Goal: Task Accomplishment & Management: Use online tool/utility

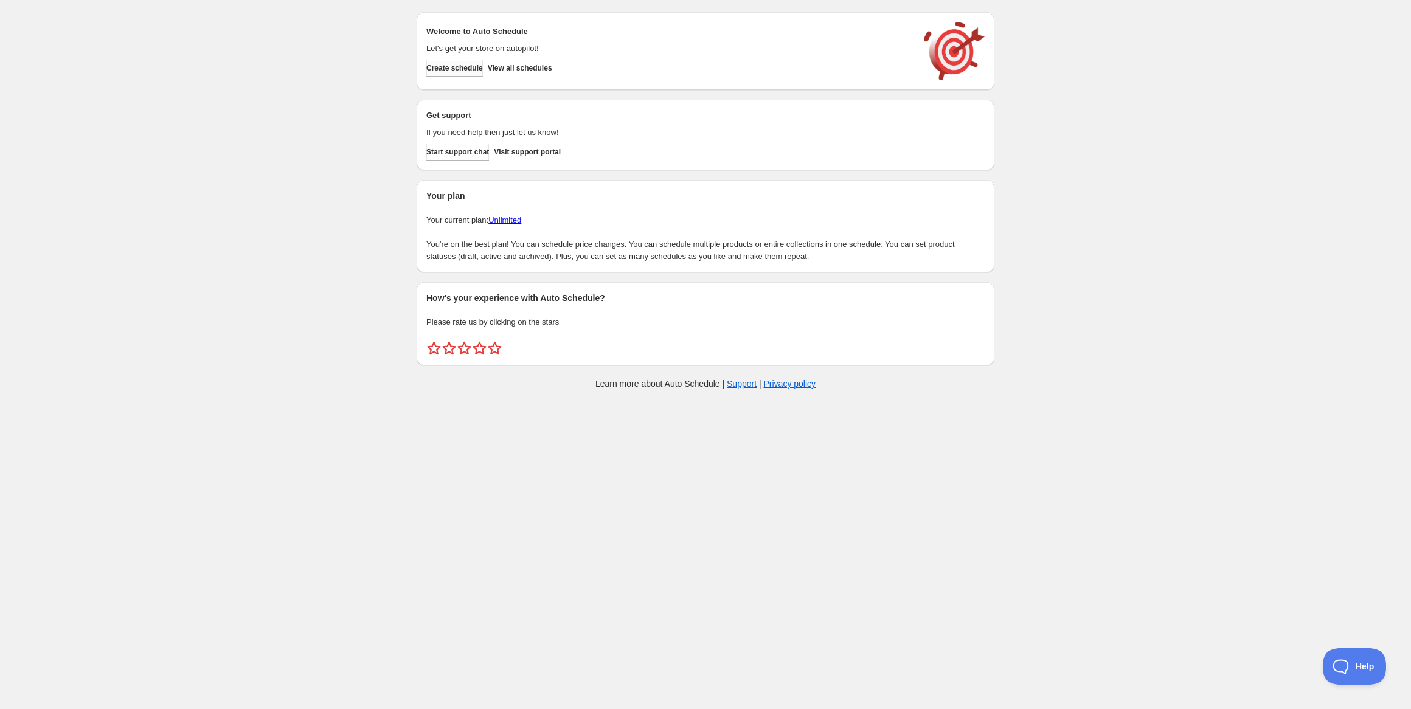
click at [471, 73] on button "Create schedule" at bounding box center [454, 68] width 57 height 17
drag, startPoint x: 1141, startPoint y: 401, endPoint x: 781, endPoint y: 473, distance: 367.0
click at [1129, 404] on div "Create schedule Help & support Cancel Discount prices Schedule a discount, sale…" at bounding box center [705, 203] width 1411 height 407
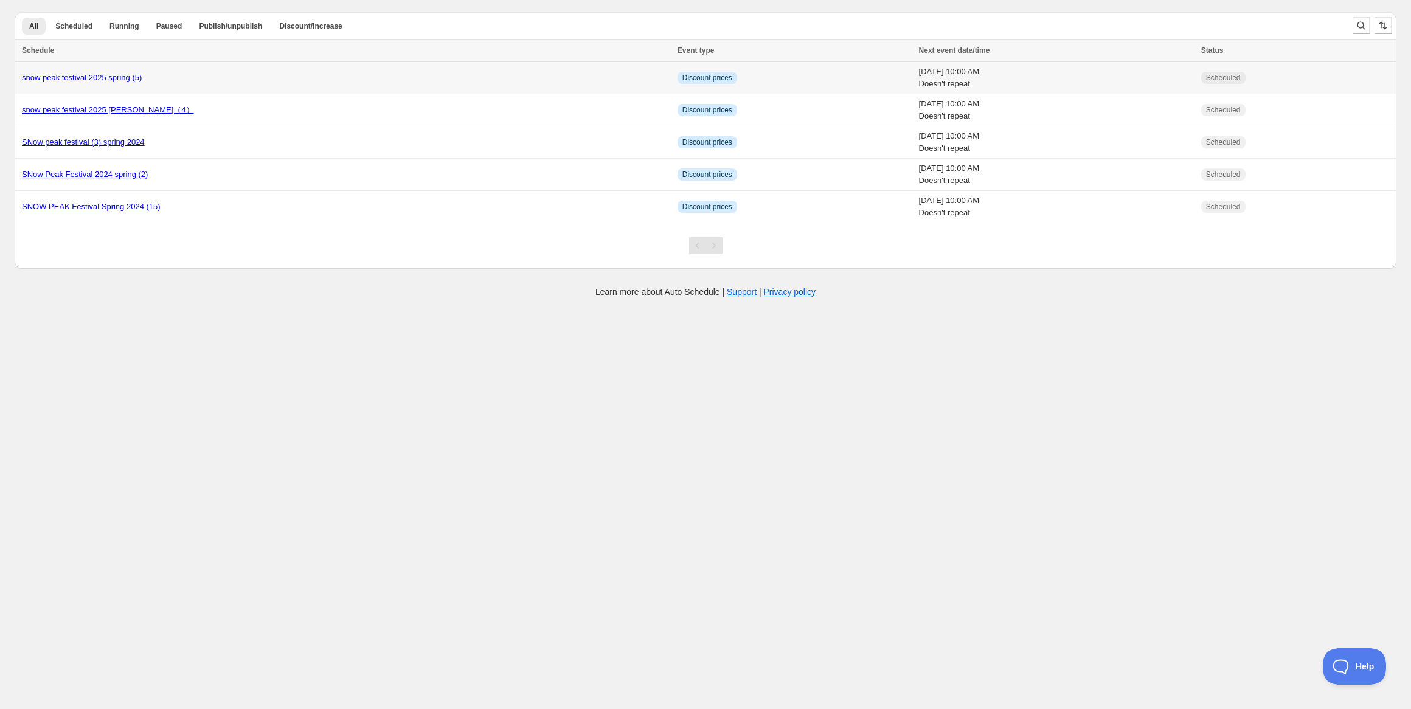
click at [128, 79] on link "snow peak festival 2025 spring (5)" at bounding box center [82, 77] width 120 height 9
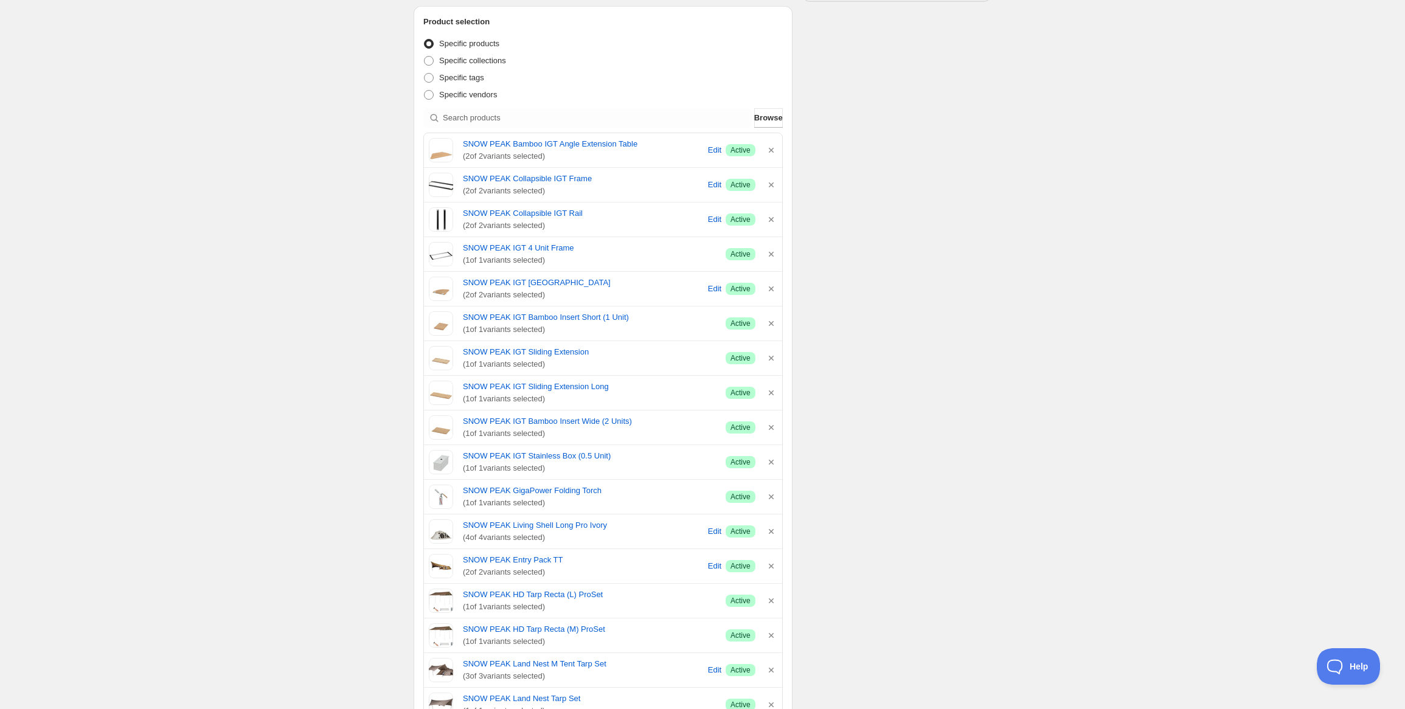
scroll to position [365, 0]
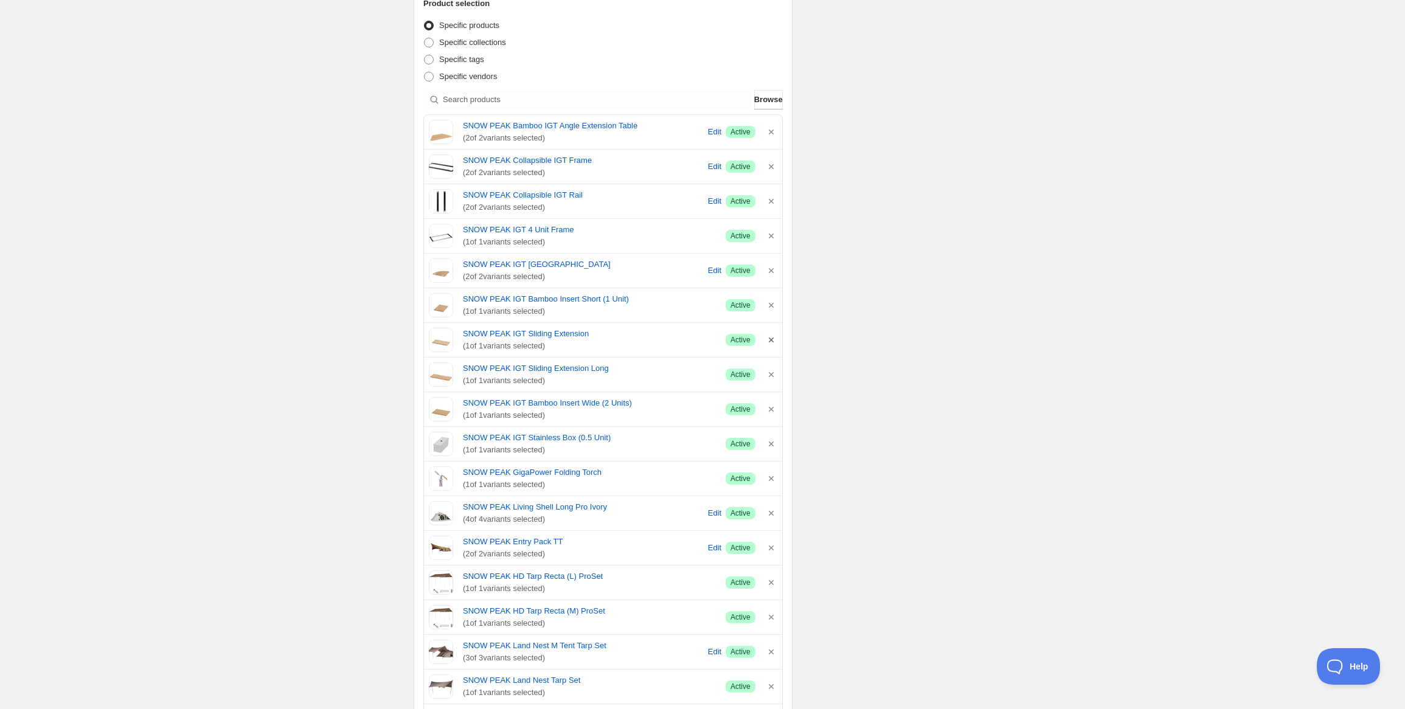
click at [773, 340] on icon "button" at bounding box center [771, 340] width 12 height 12
click at [772, 339] on icon "button" at bounding box center [771, 339] width 5 height 5
click at [773, 303] on icon "button" at bounding box center [771, 305] width 12 height 12
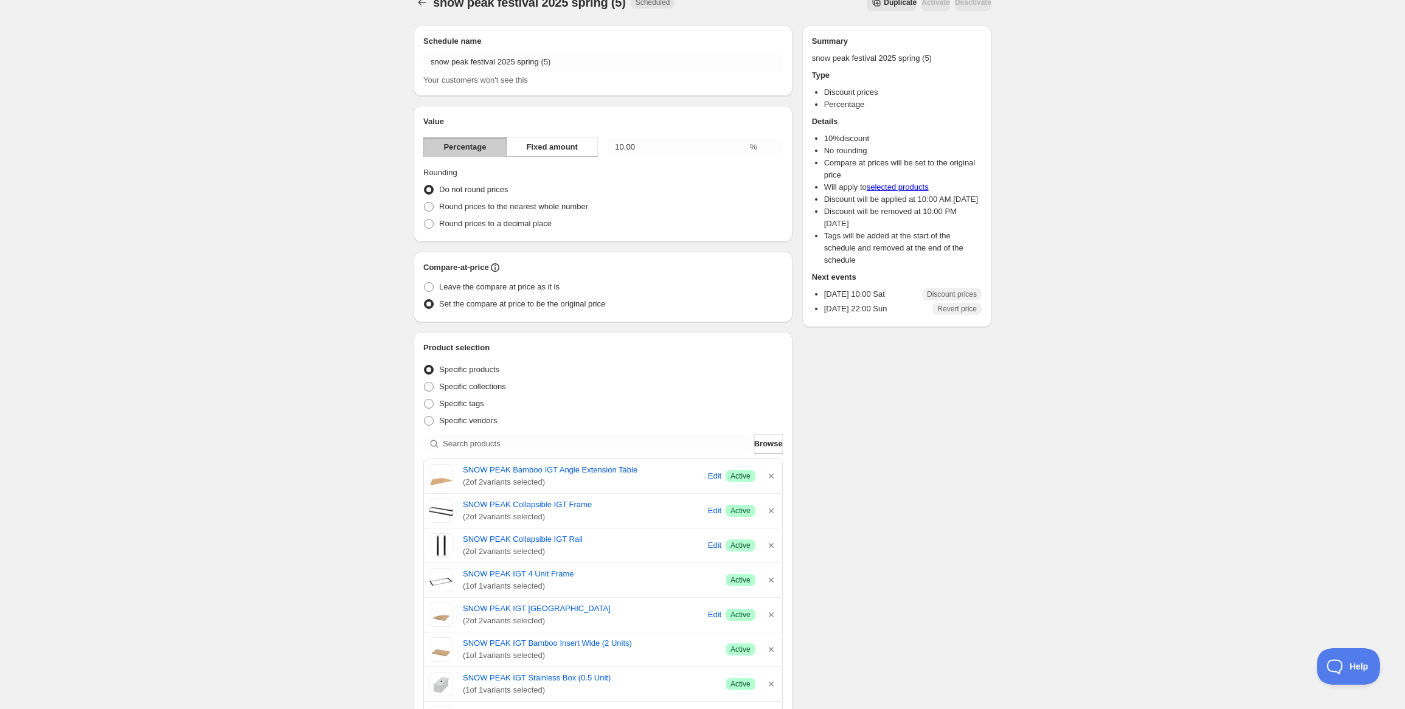
scroll to position [0, 0]
